Goal: Task Accomplishment & Management: Manage account settings

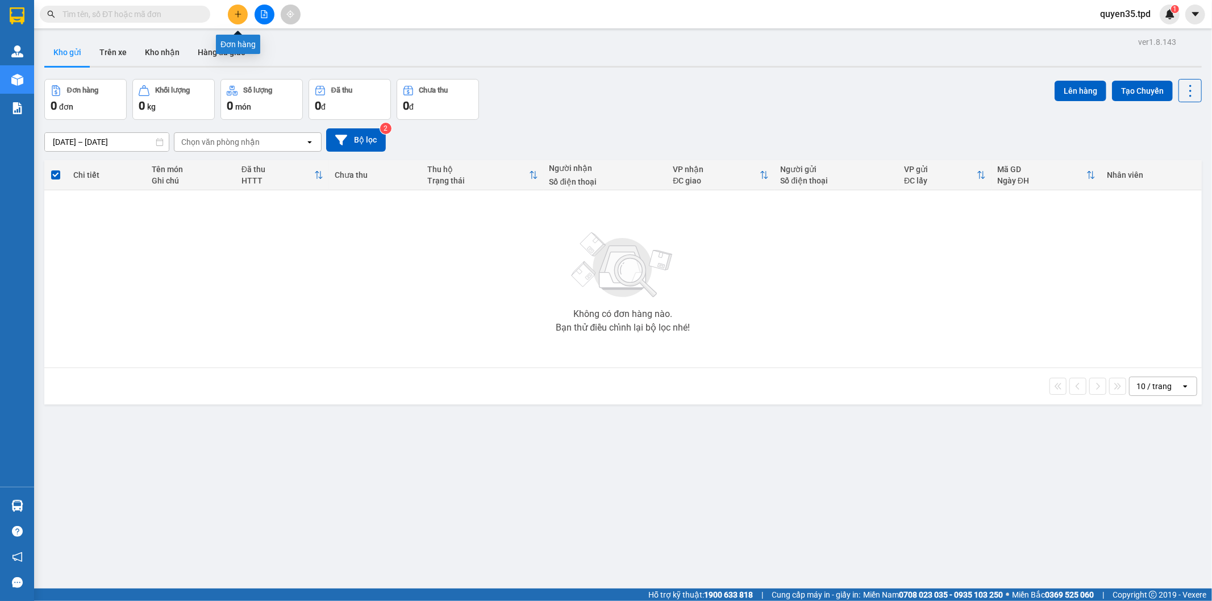
click at [231, 11] on button at bounding box center [238, 15] width 20 height 20
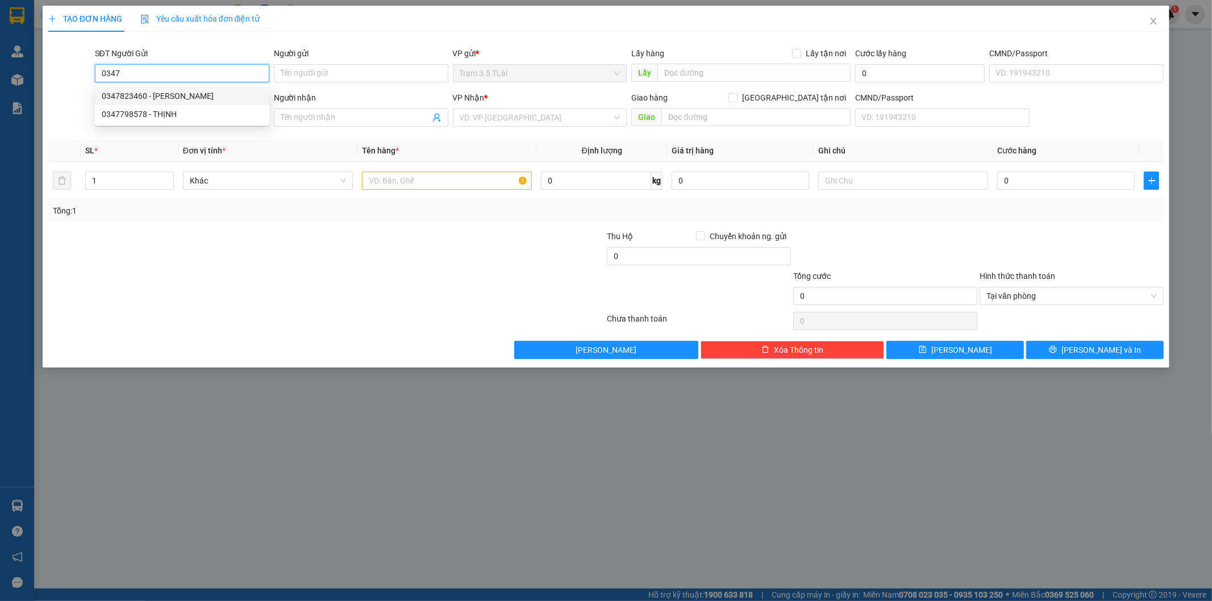
click at [187, 98] on div "0347823460 - [PERSON_NAME]" at bounding box center [182, 96] width 161 height 12
type input "0347823460"
type input "[PERSON_NAME]"
type input "0945798829"
type input "hân"
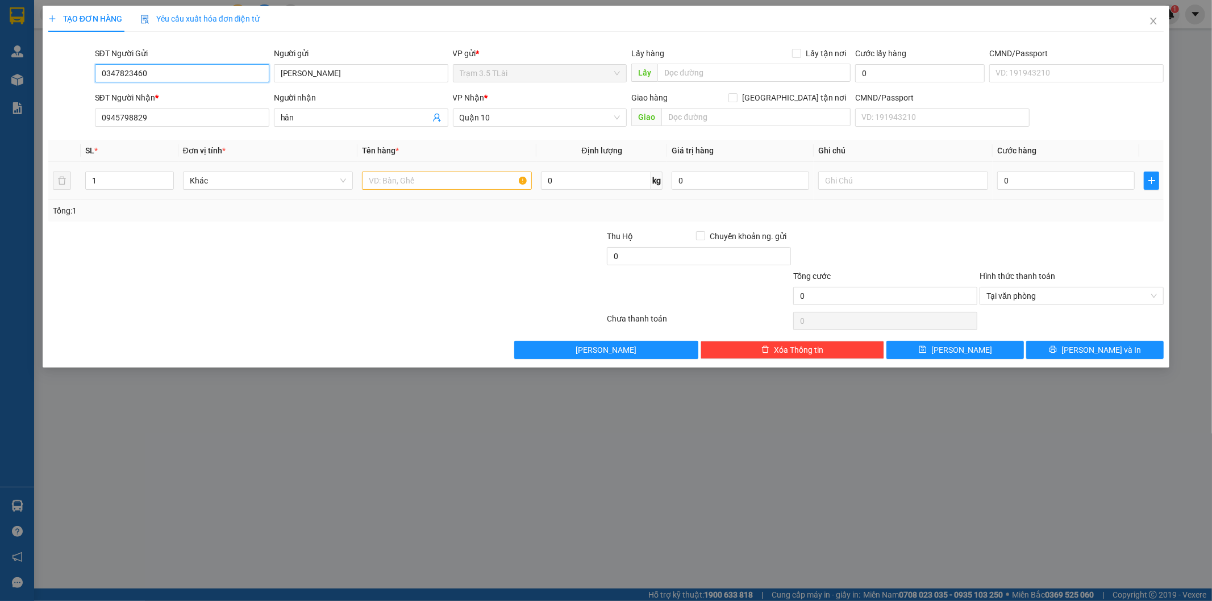
type input "0347823460"
click at [403, 182] on input "text" at bounding box center [447, 181] width 170 height 18
type input "bọc quần áo"
click at [1025, 179] on input "0" at bounding box center [1065, 181] width 137 height 18
type input "4"
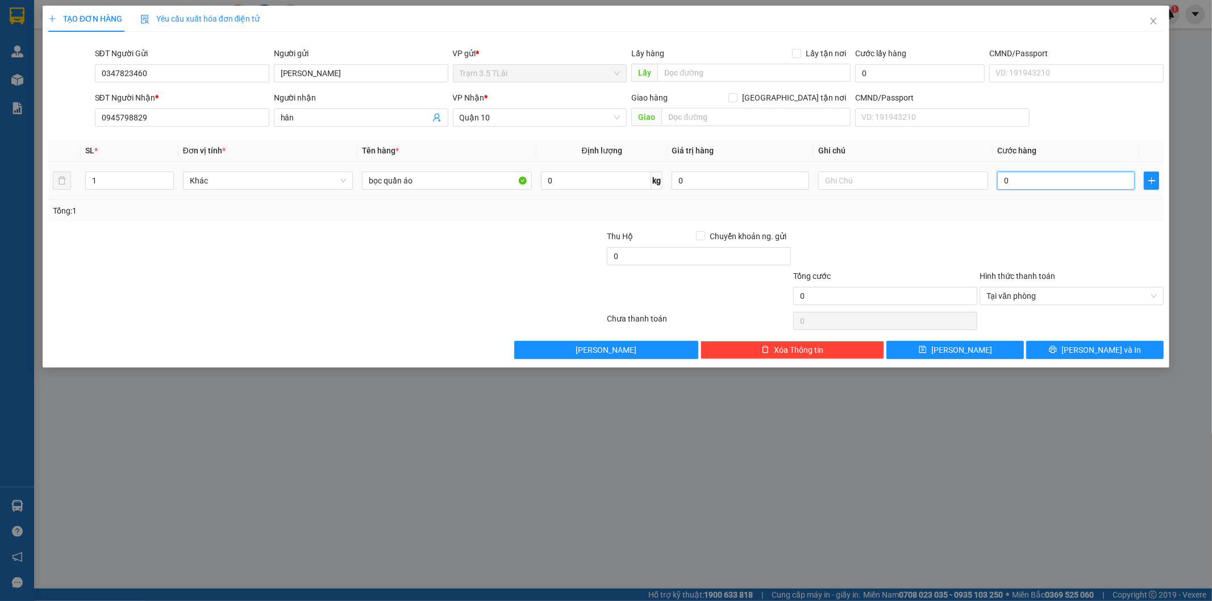
type input "4"
type input "40"
type input "400"
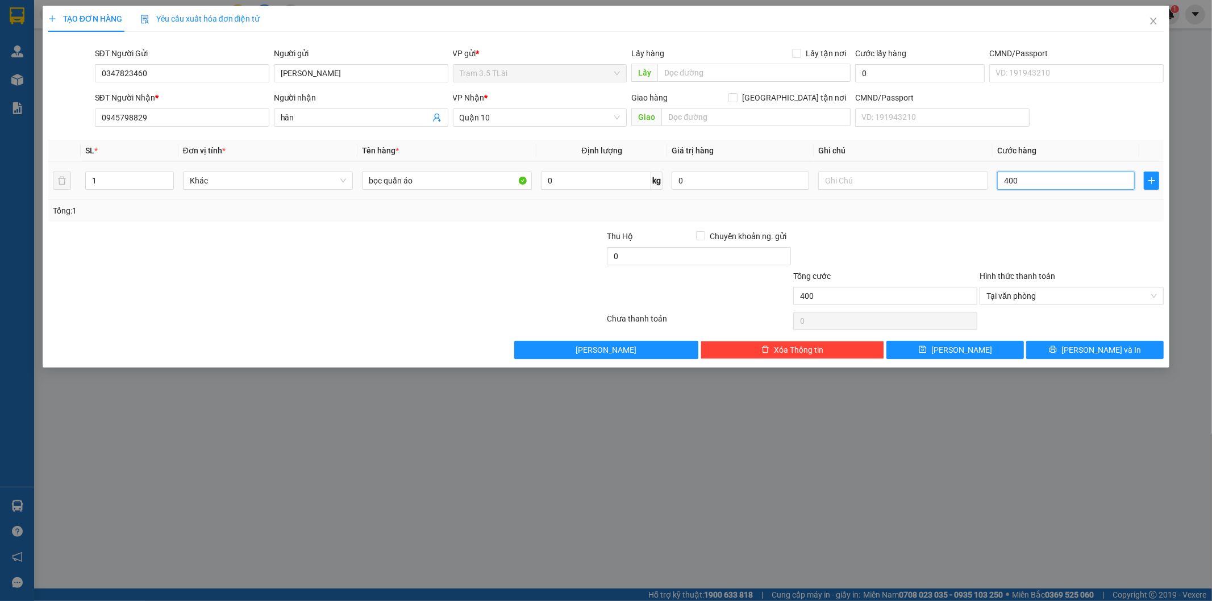
type input "4.000"
type input "40.000"
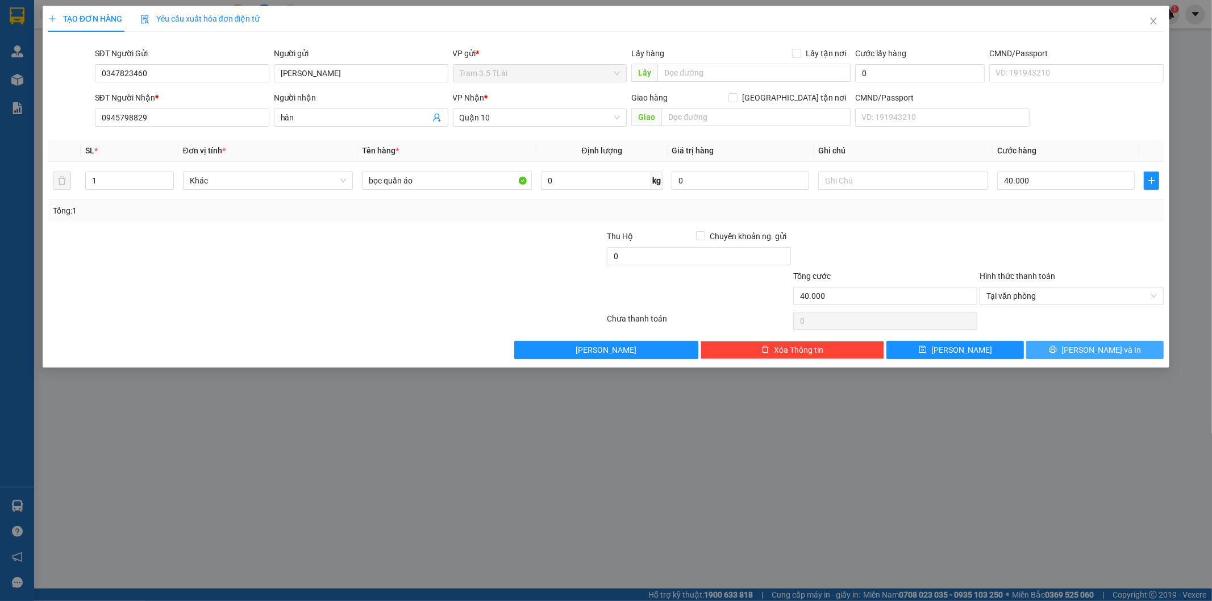
click at [1058, 356] on button "[PERSON_NAME] và In" at bounding box center [1094, 350] width 137 height 18
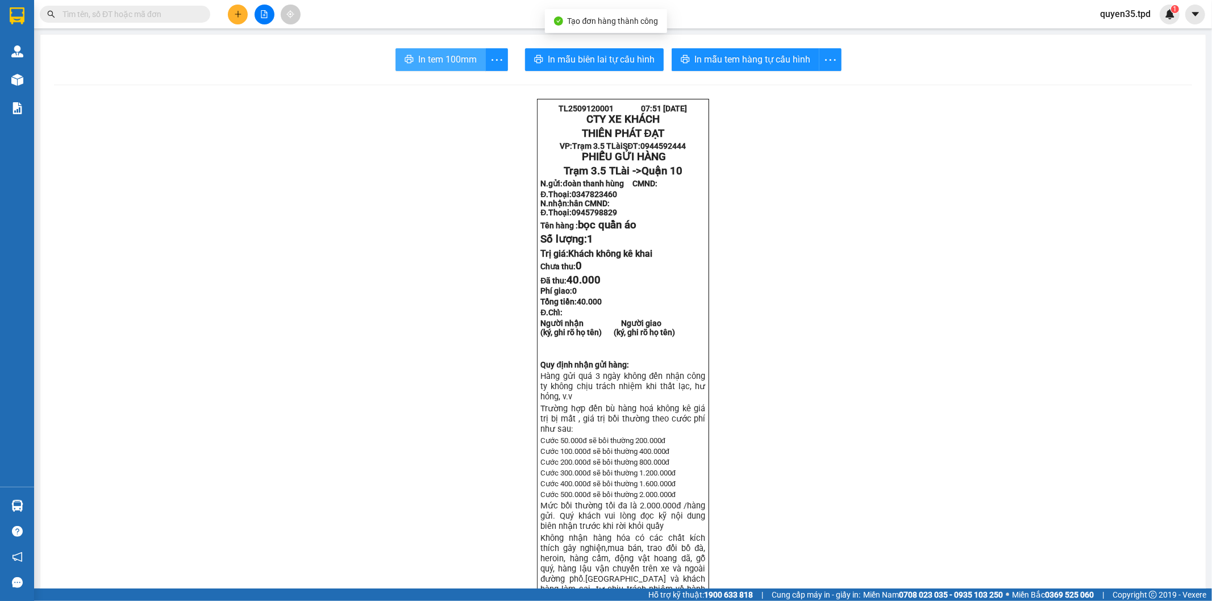
click at [448, 64] on span "In tem 100mm" at bounding box center [447, 59] width 59 height 14
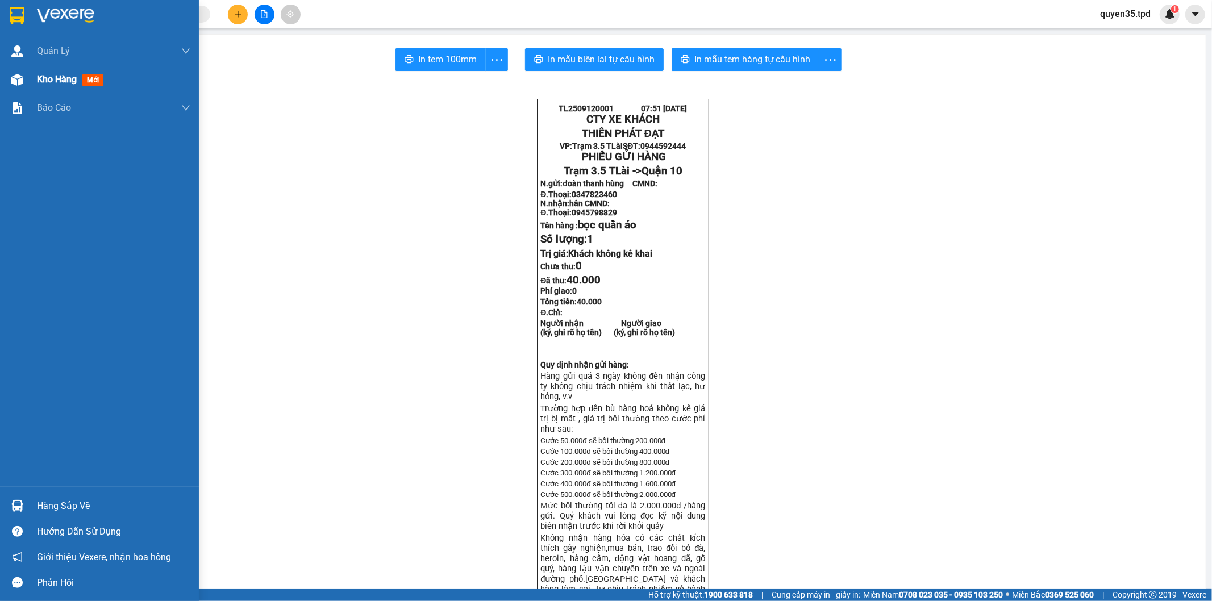
click at [43, 82] on span "Kho hàng" at bounding box center [57, 79] width 40 height 11
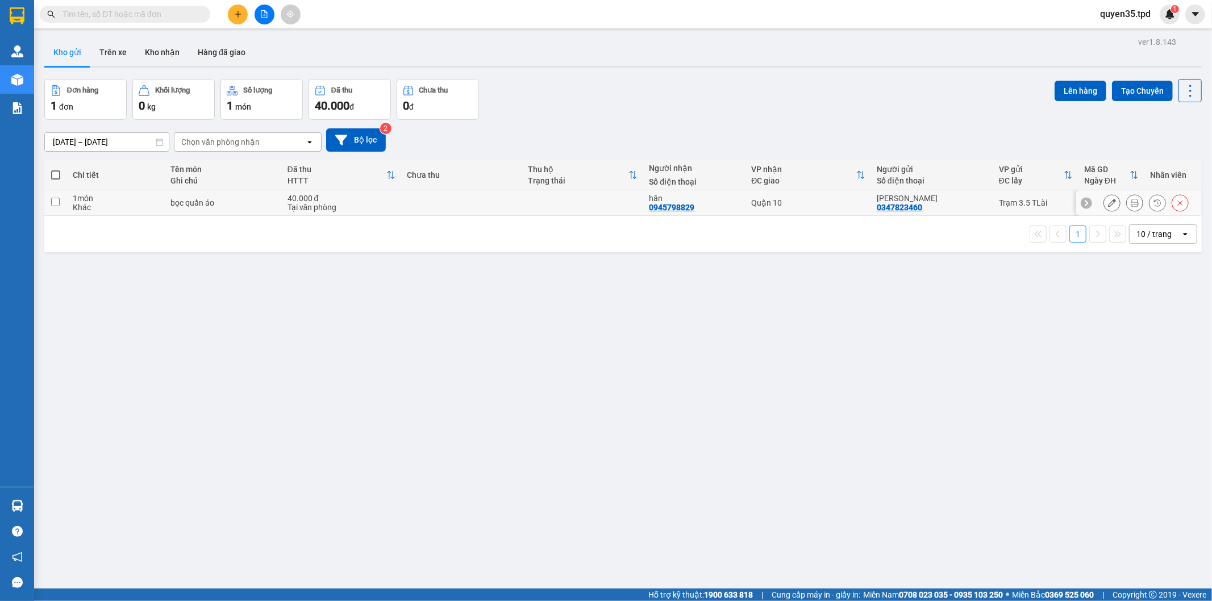
click at [53, 200] on input "checkbox" at bounding box center [55, 202] width 9 height 9
checkbox input "true"
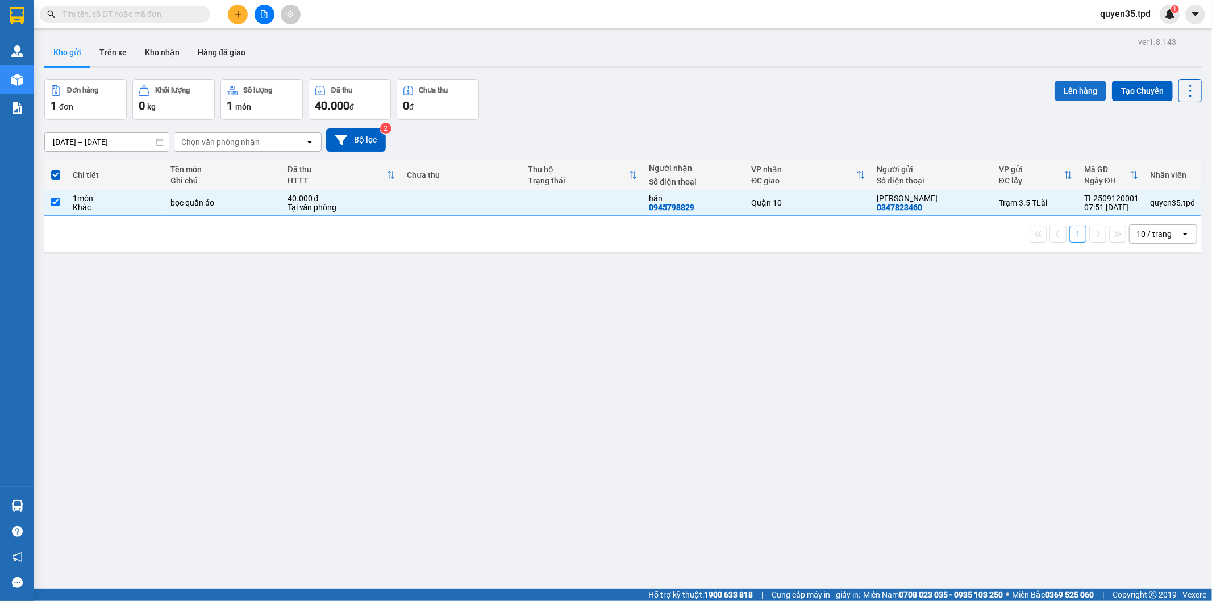
click at [1066, 93] on button "Lên hàng" at bounding box center [1080, 91] width 52 height 20
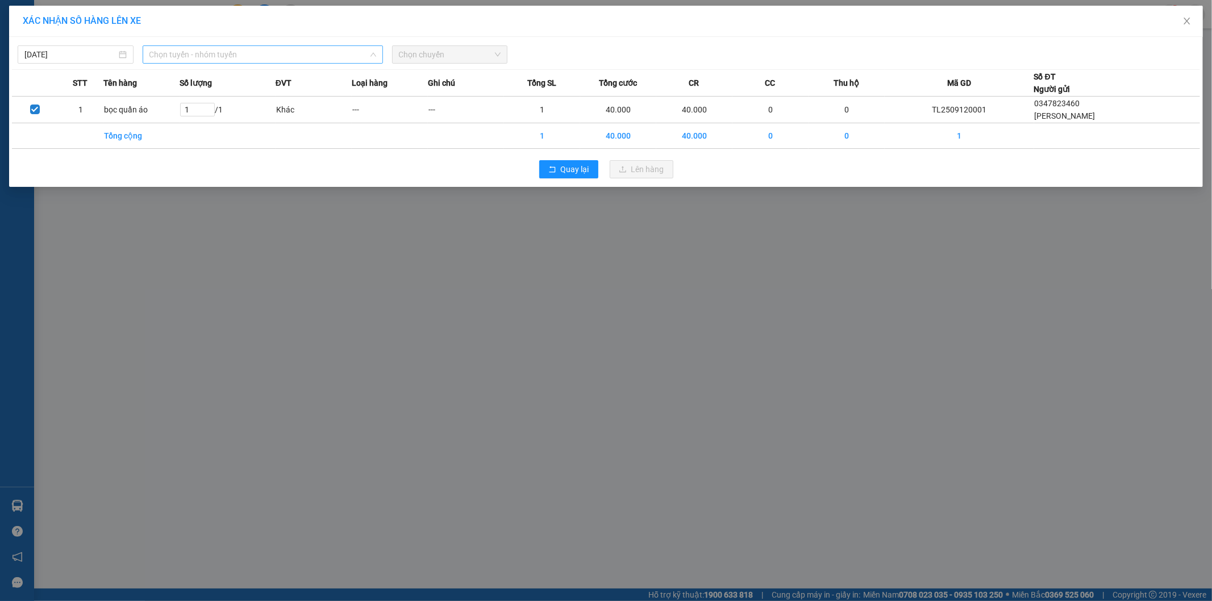
click at [227, 55] on span "Chọn tuyến - nhóm tuyến" at bounding box center [262, 54] width 227 height 17
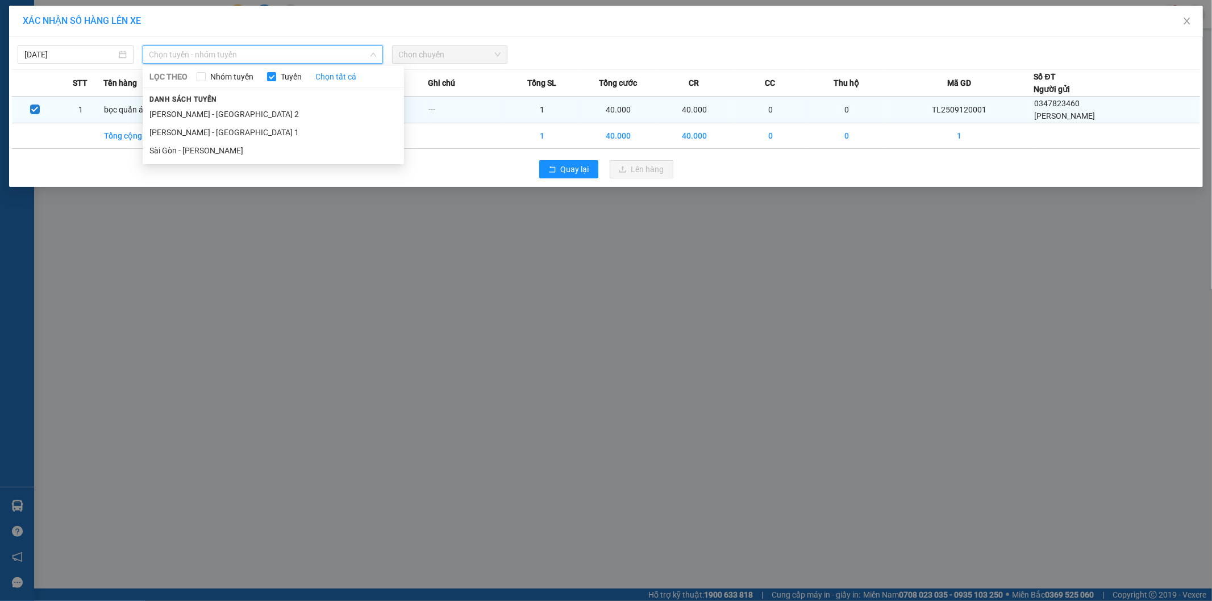
drag, startPoint x: 218, startPoint y: 114, endPoint x: 254, endPoint y: 105, distance: 36.9
click at [222, 114] on li "[PERSON_NAME] - [GEOGRAPHIC_DATA] 2" at bounding box center [273, 114] width 261 height 18
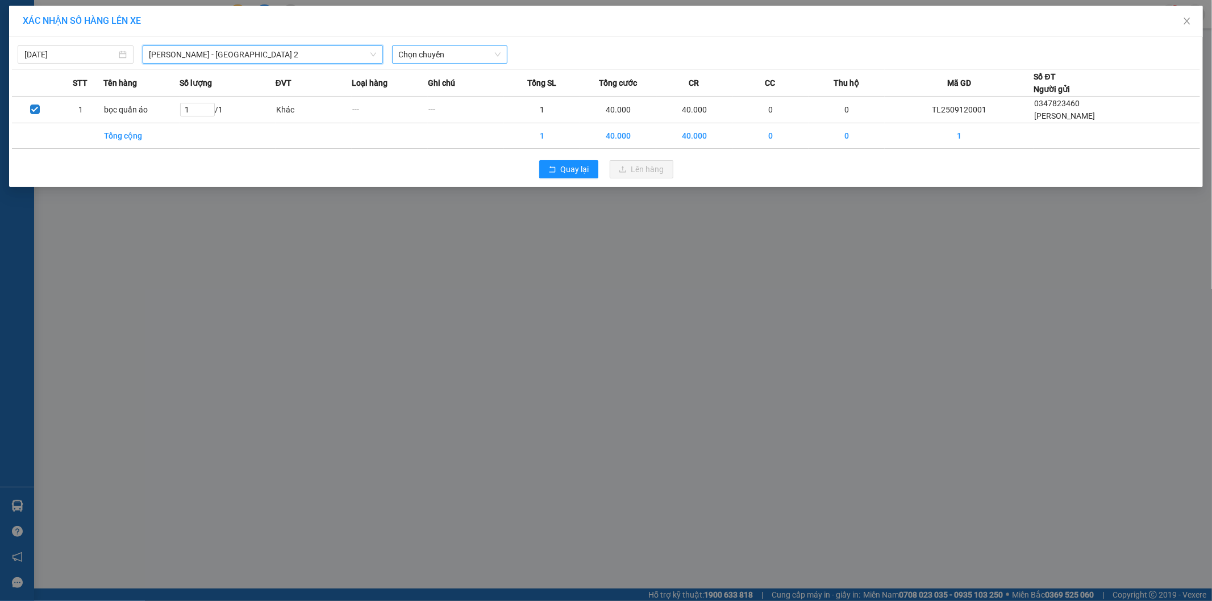
click at [423, 52] on span "Chọn chuyến" at bounding box center [450, 54] width 102 height 17
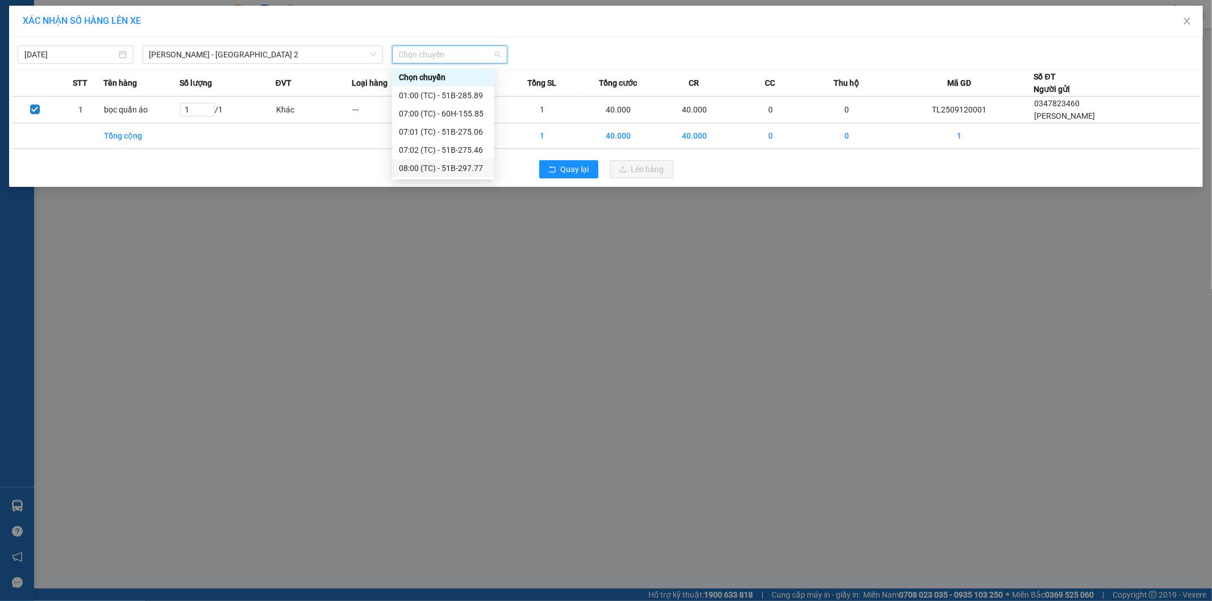
click at [453, 171] on div "08:00 (TC) - 51B-297.77" at bounding box center [443, 168] width 89 height 12
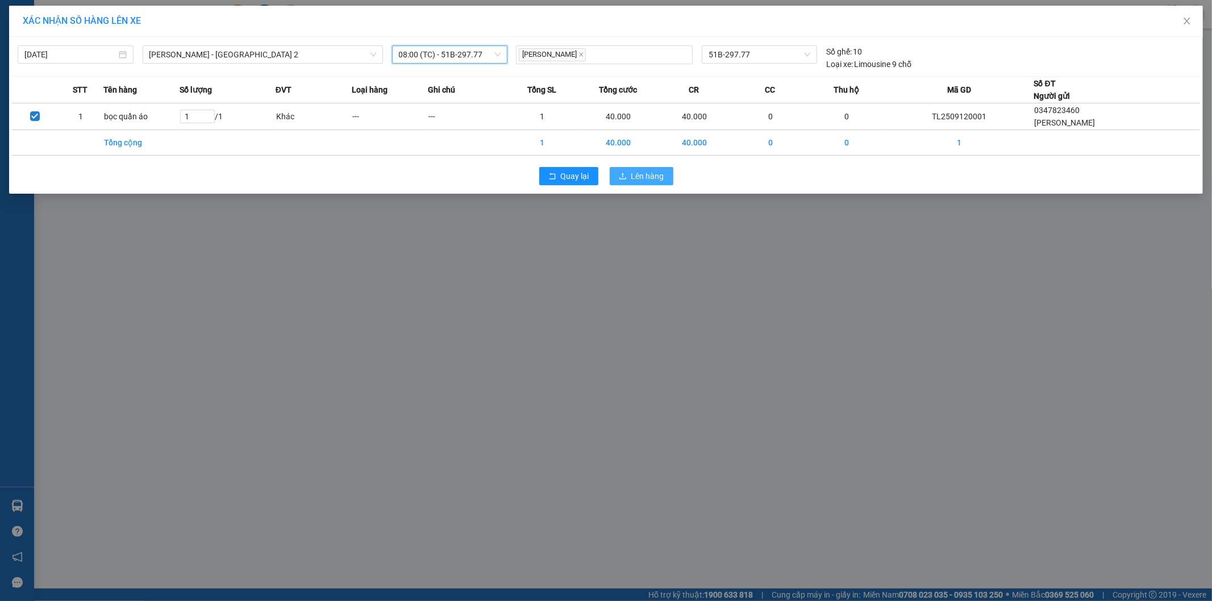
click at [636, 178] on span "Lên hàng" at bounding box center [647, 176] width 33 height 12
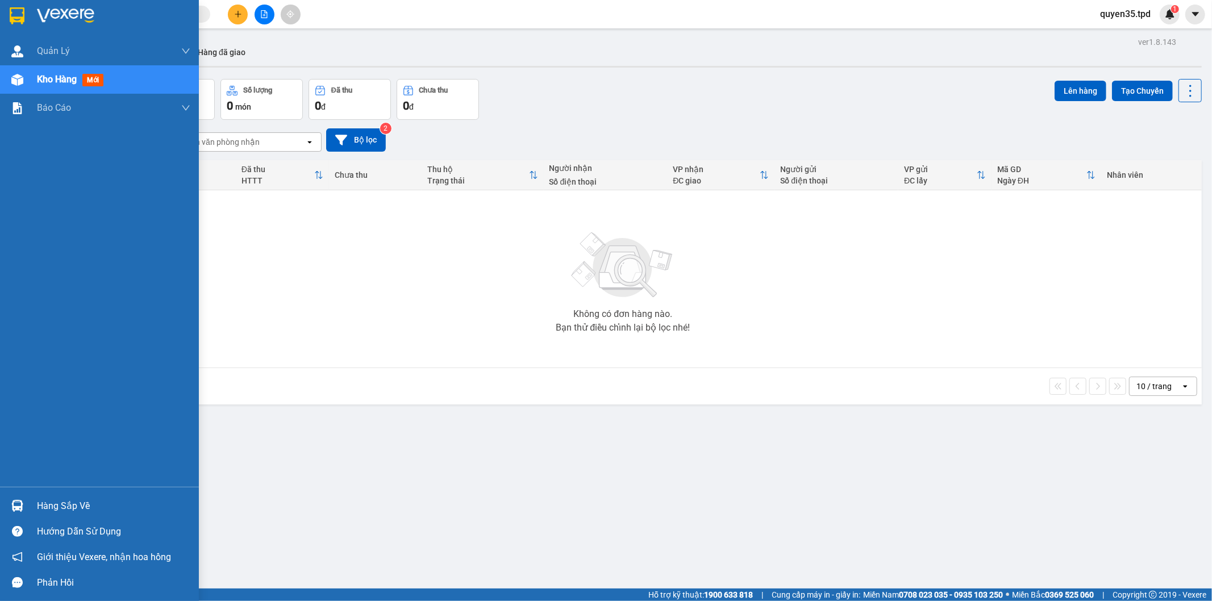
click at [36, 516] on div "Hàng sắp về" at bounding box center [99, 506] width 199 height 26
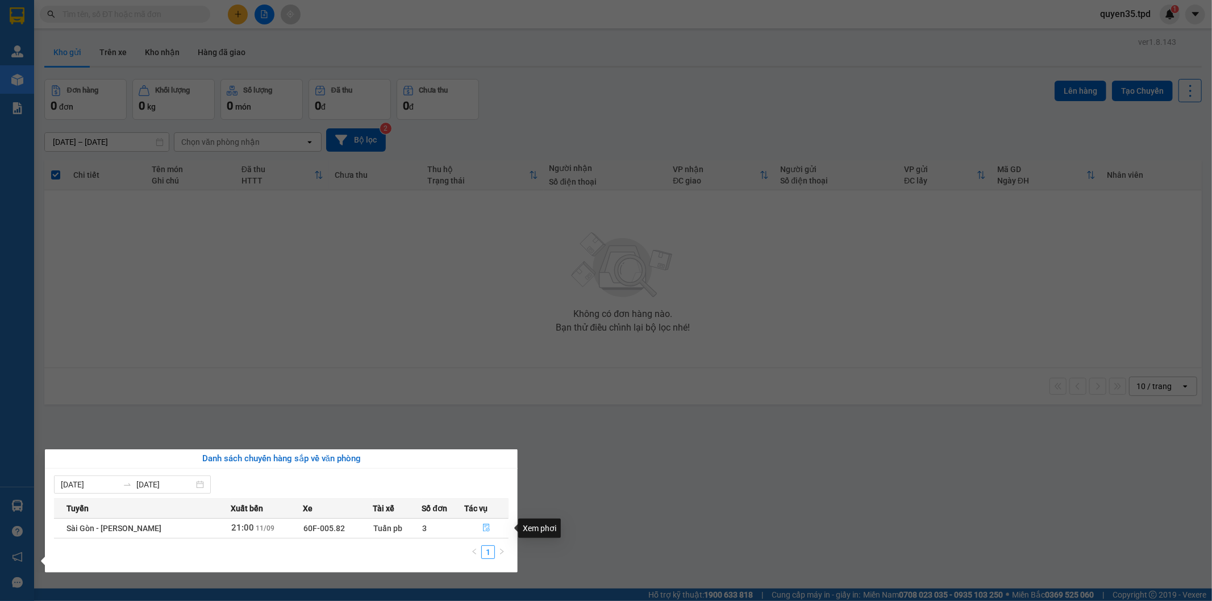
click at [483, 529] on icon "file-done" at bounding box center [486, 528] width 8 height 8
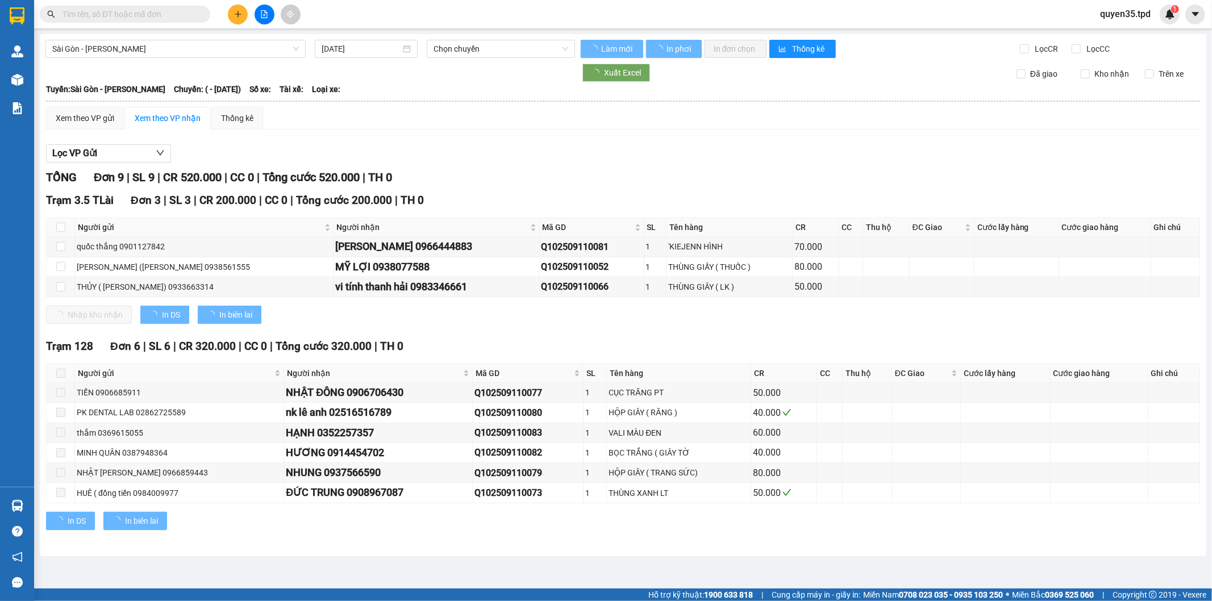
type input "[DATE]"
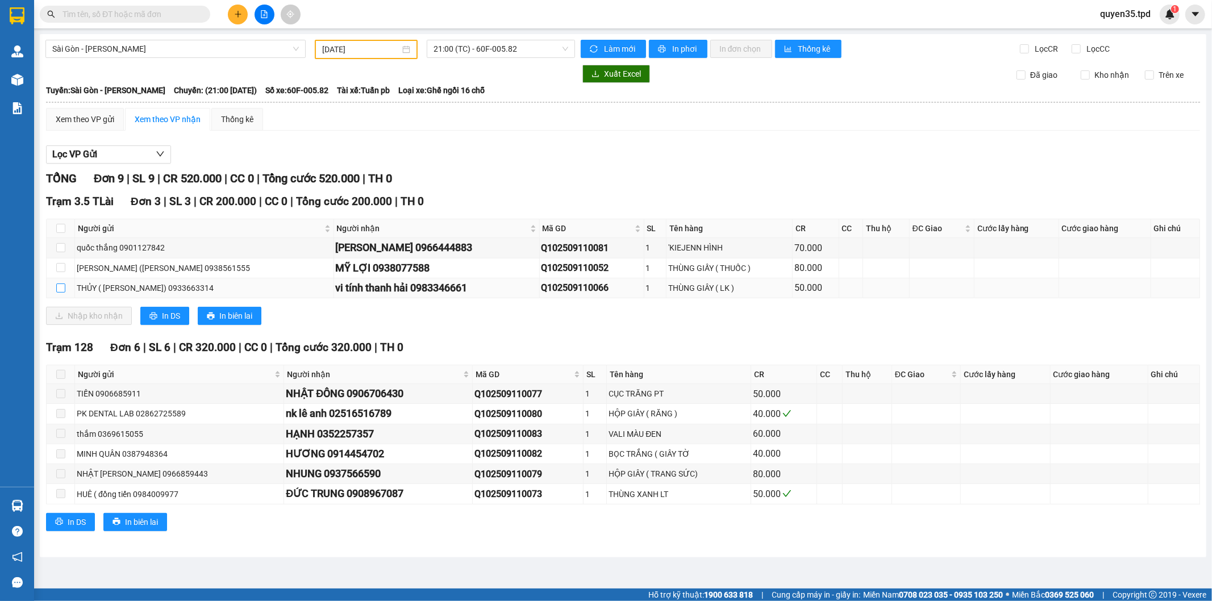
click at [59, 290] on input "checkbox" at bounding box center [60, 287] width 9 height 9
checkbox input "true"
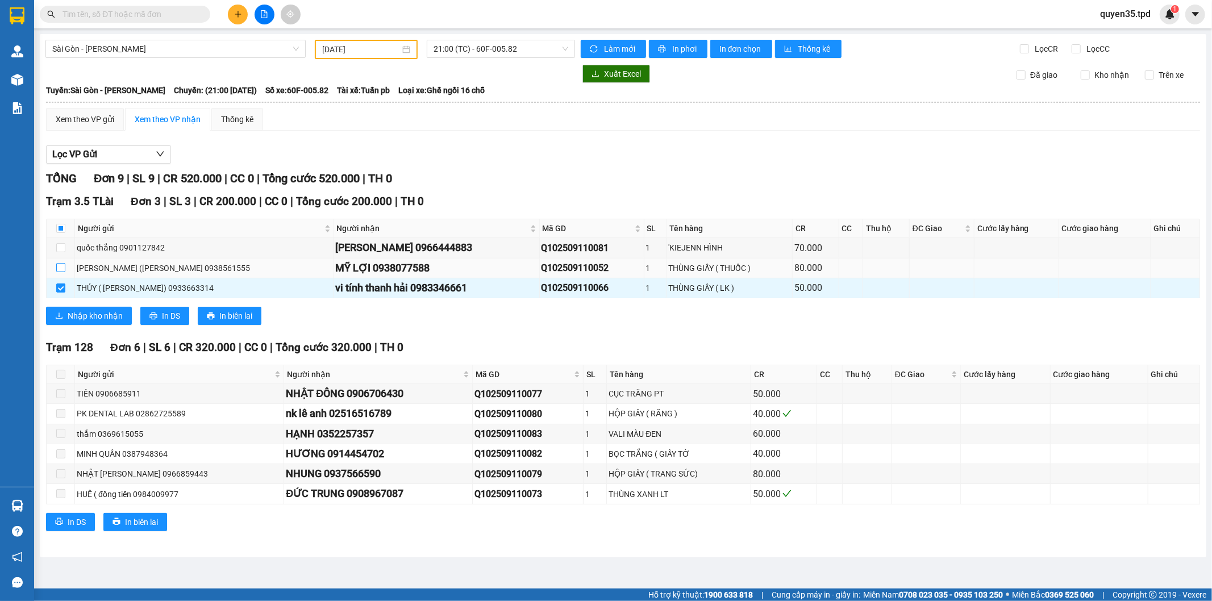
click at [61, 265] on input "checkbox" at bounding box center [60, 267] width 9 height 9
checkbox input "true"
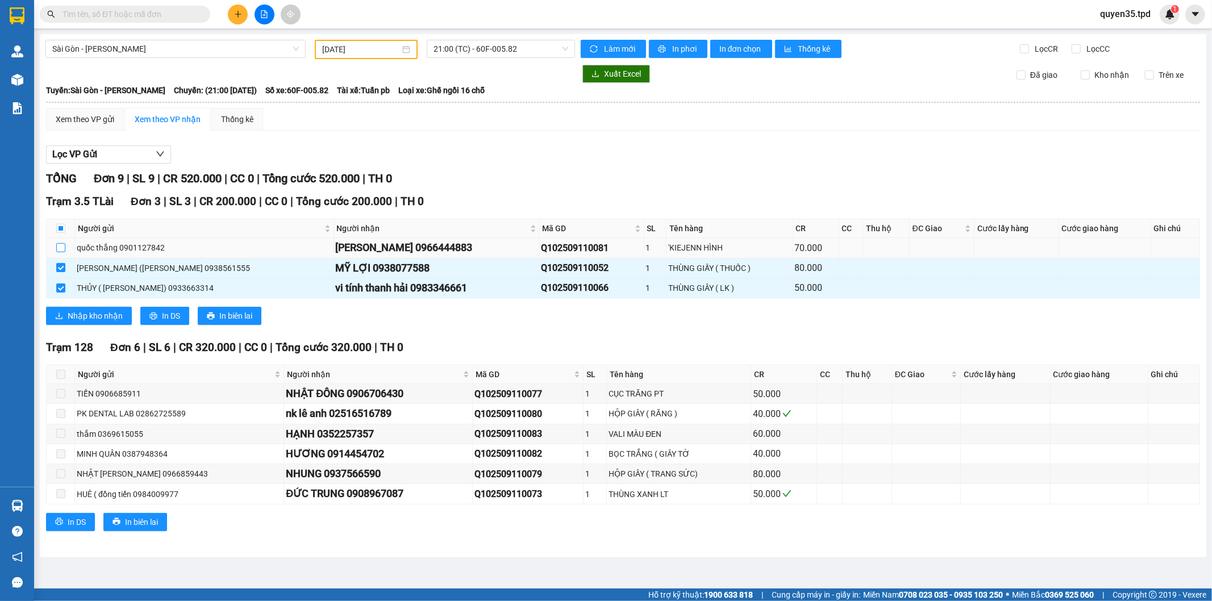
click at [60, 249] on input "checkbox" at bounding box center [60, 247] width 9 height 9
checkbox input "true"
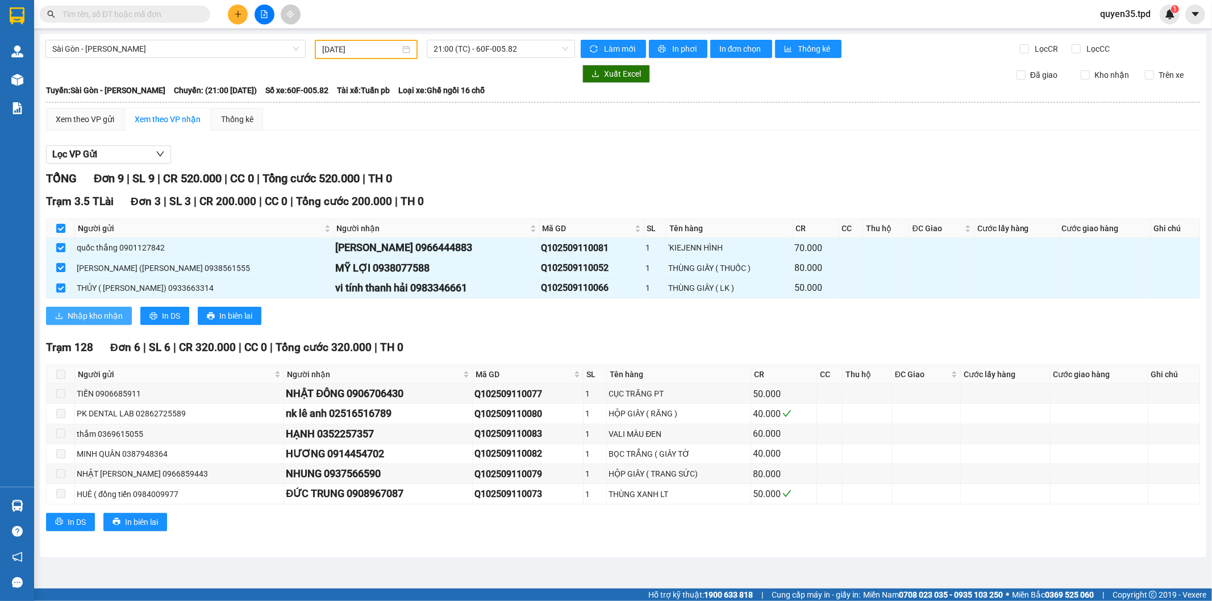
click at [106, 319] on span "Nhập kho nhận" at bounding box center [95, 316] width 55 height 12
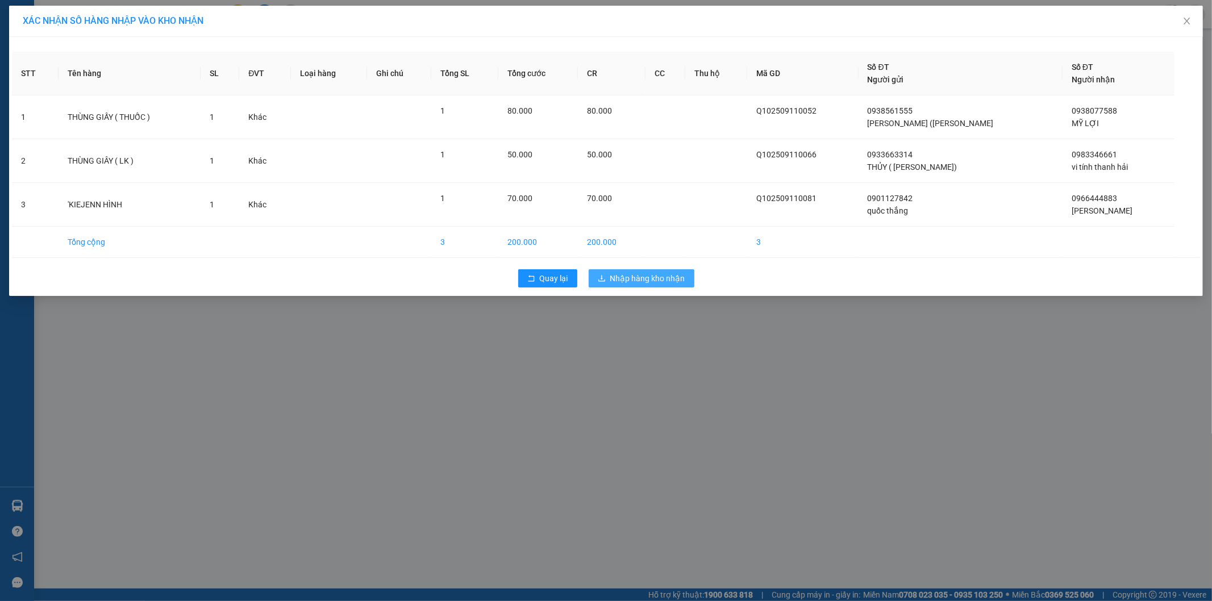
click at [611, 277] on span "Nhập hàng kho nhận" at bounding box center [647, 278] width 75 height 12
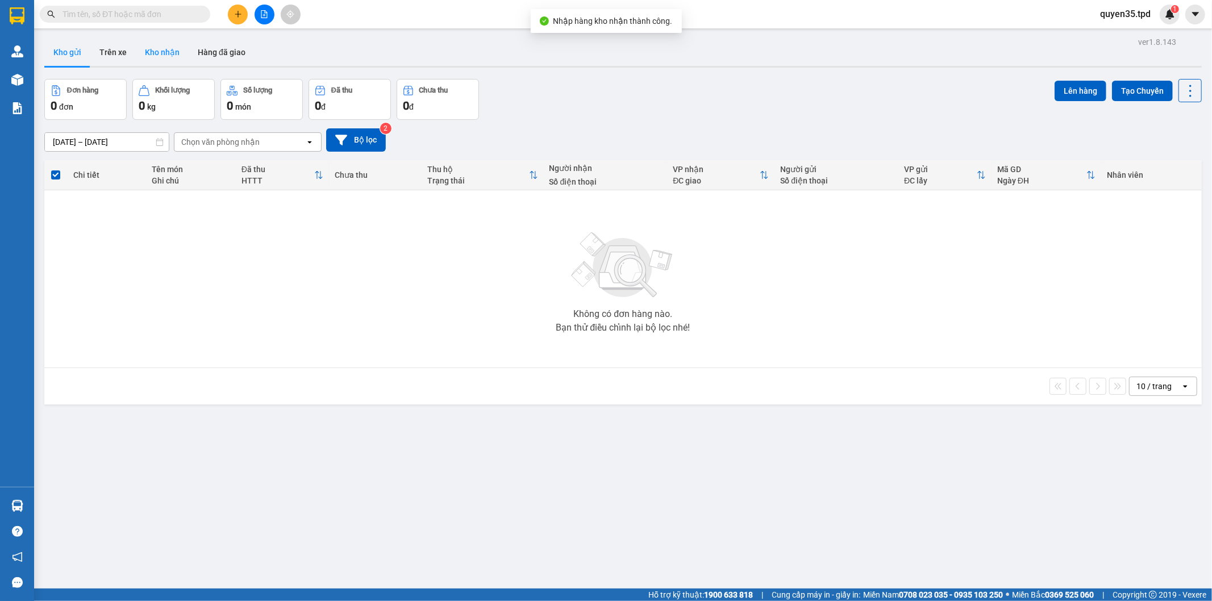
click at [157, 53] on button "Kho nhận" at bounding box center [162, 52] width 53 height 27
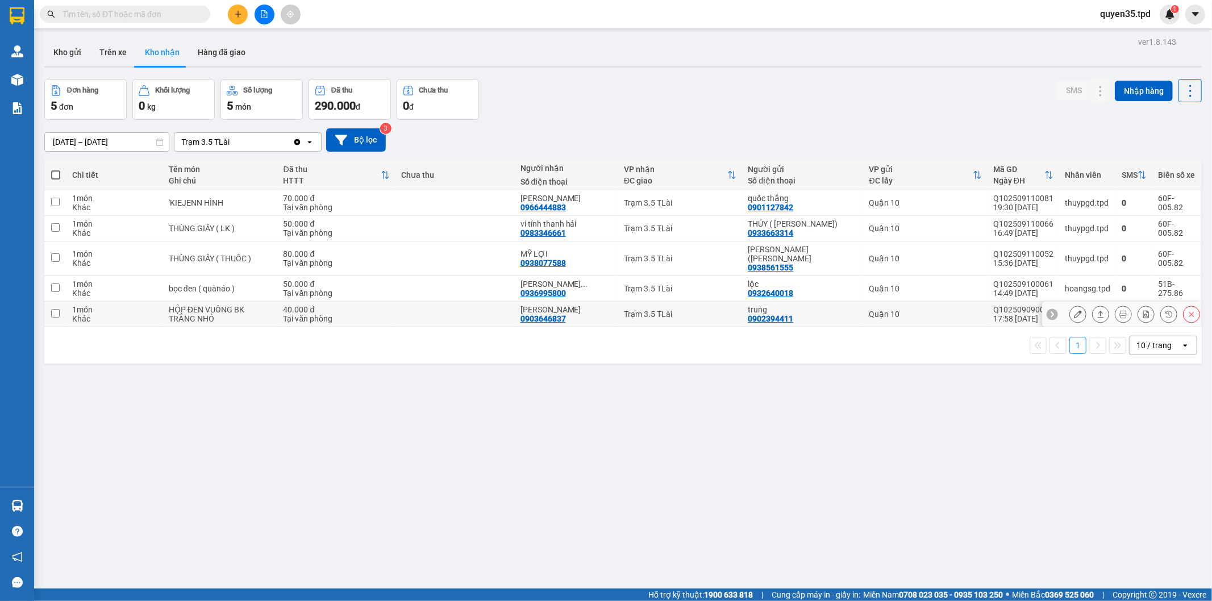
click at [1074, 314] on icon at bounding box center [1078, 314] width 8 height 8
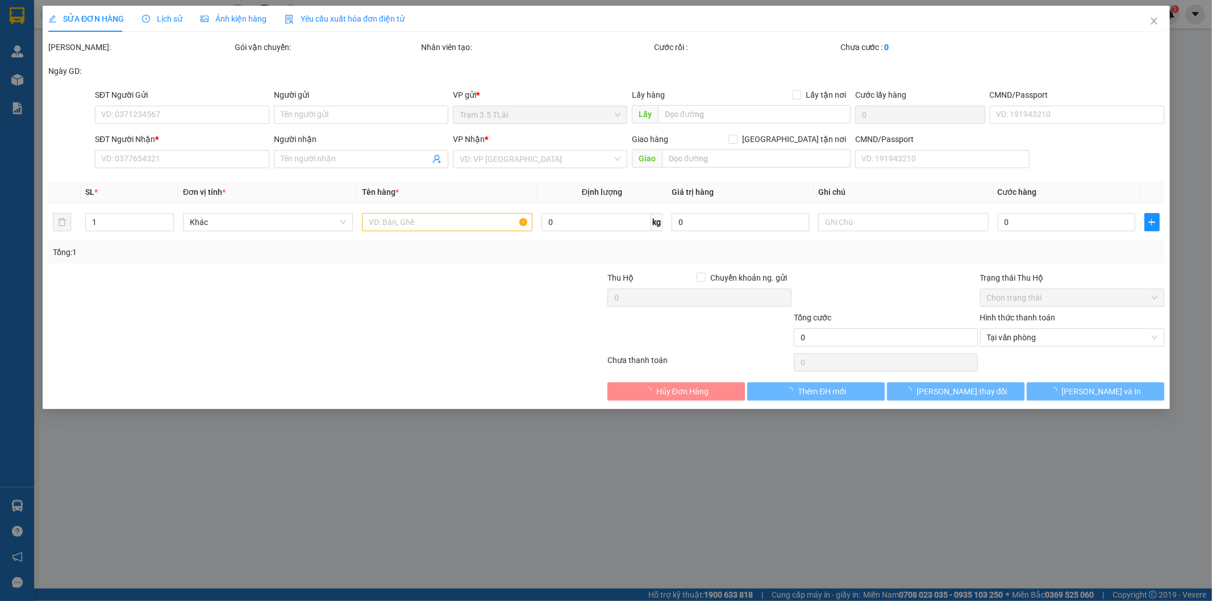
type input "0902394411"
type input "trung"
type input "089094012594"
type input "0903646837"
type input "[PERSON_NAME]"
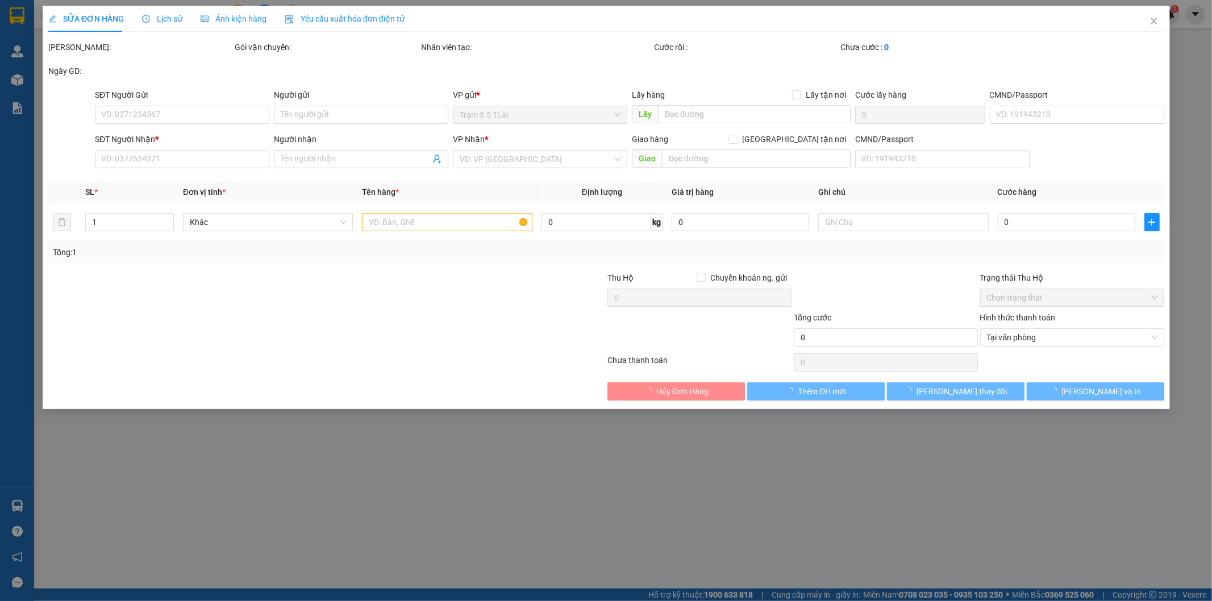
type input "40.000"
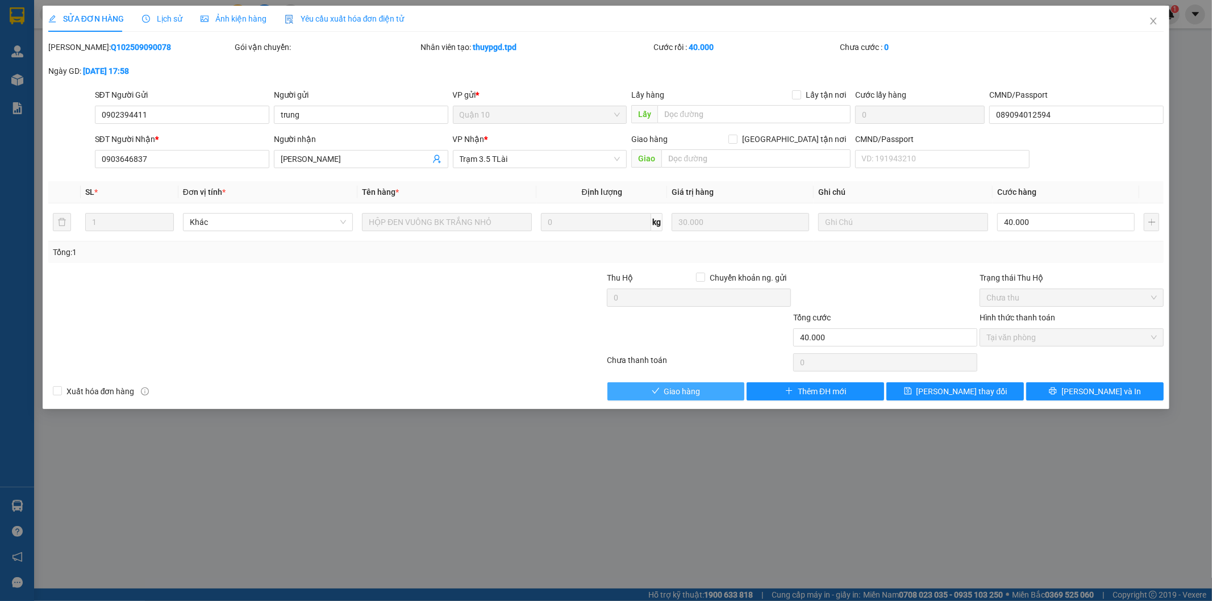
click at [695, 394] on span "Giao hàng" at bounding box center [682, 391] width 36 height 12
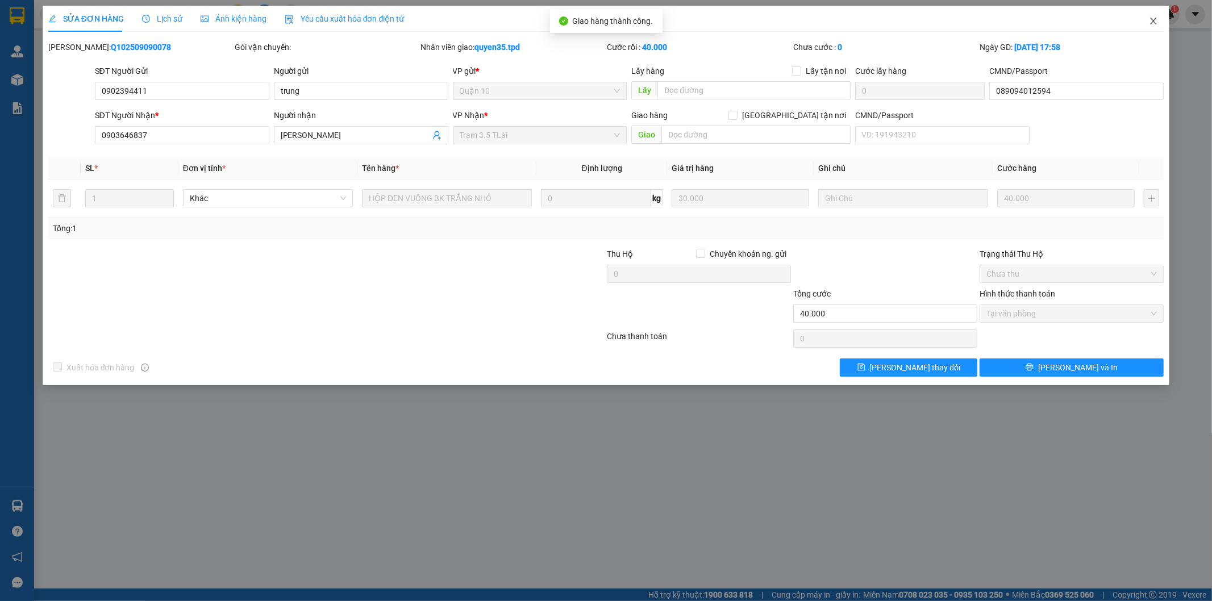
click at [1155, 24] on icon "close" at bounding box center [1153, 21] width 6 height 7
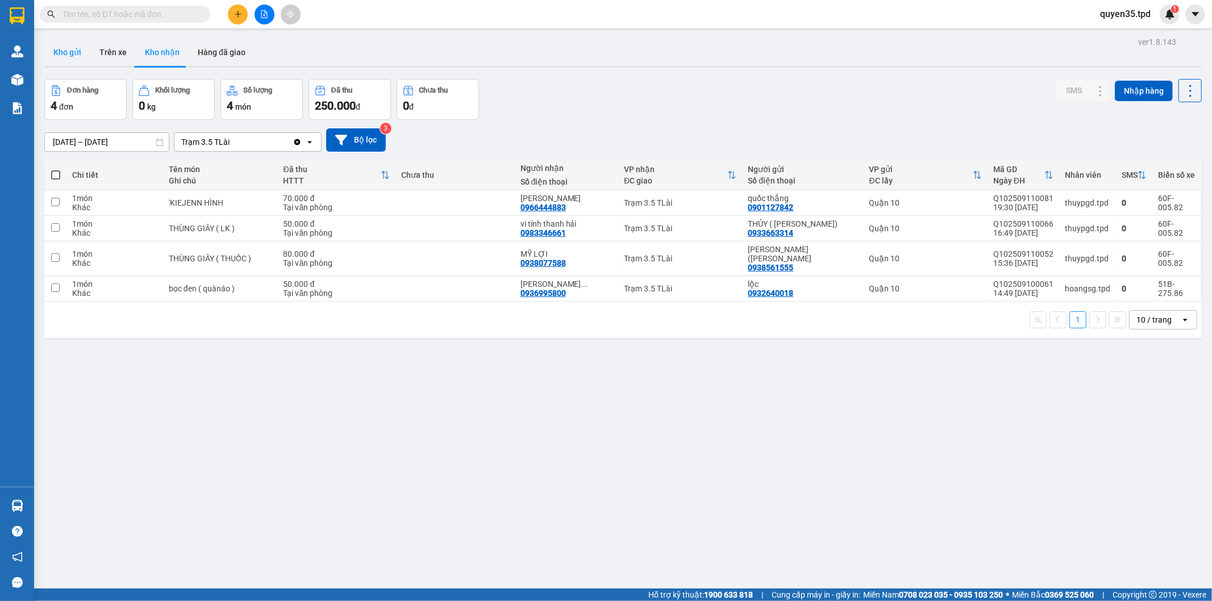
click at [83, 50] on button "Kho gửi" at bounding box center [67, 52] width 46 height 27
